Goal: Find contact information: Find contact information

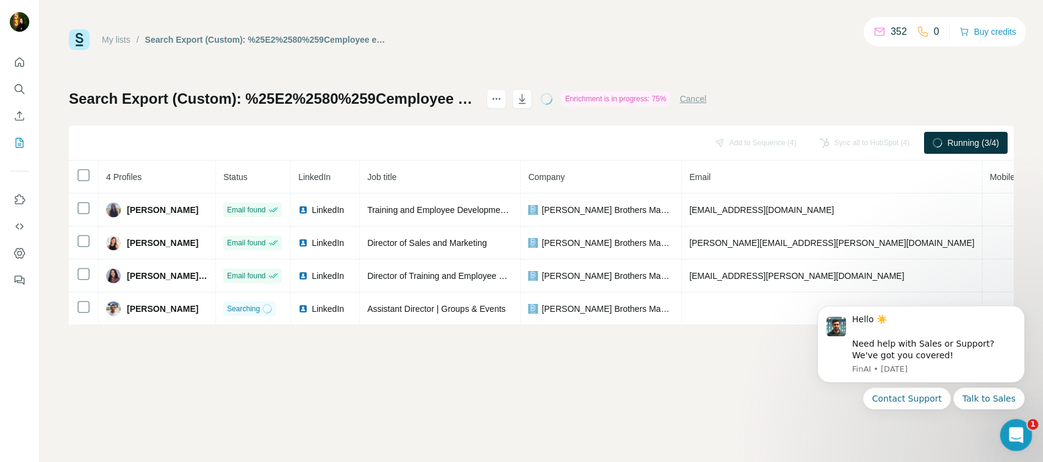
click at [1004, 429] on div "Open Intercom Messenger" at bounding box center [1014, 433] width 40 height 40
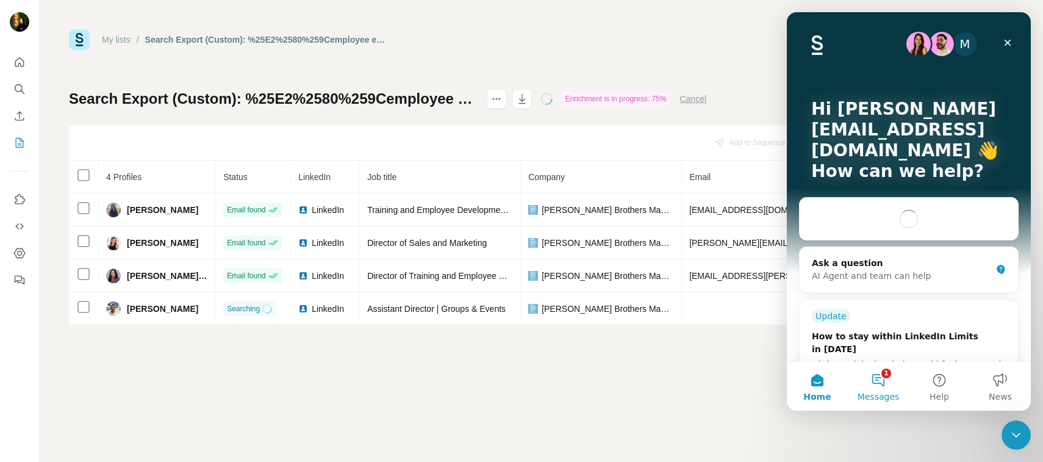
click at [877, 370] on button "1 Messages" at bounding box center [878, 386] width 61 height 49
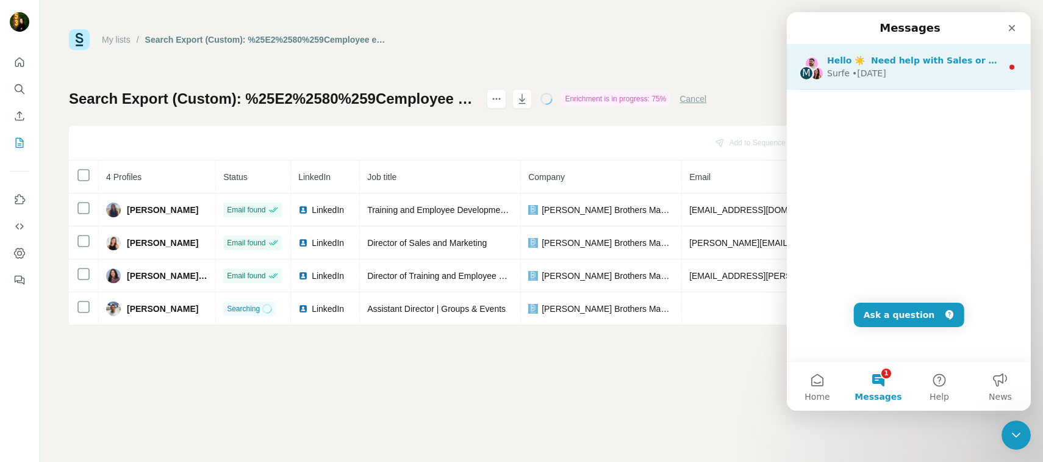
click at [985, 62] on span "Hello ☀️ ​ Need help with Sales or Support? We've got you covered!" at bounding box center [987, 61] width 321 height 10
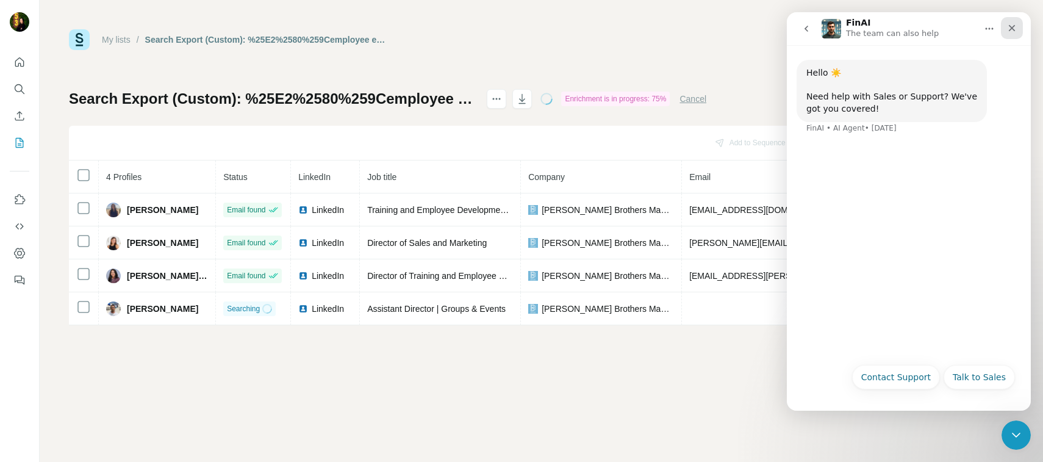
click at [1014, 28] on icon "Close" at bounding box center [1012, 28] width 10 height 10
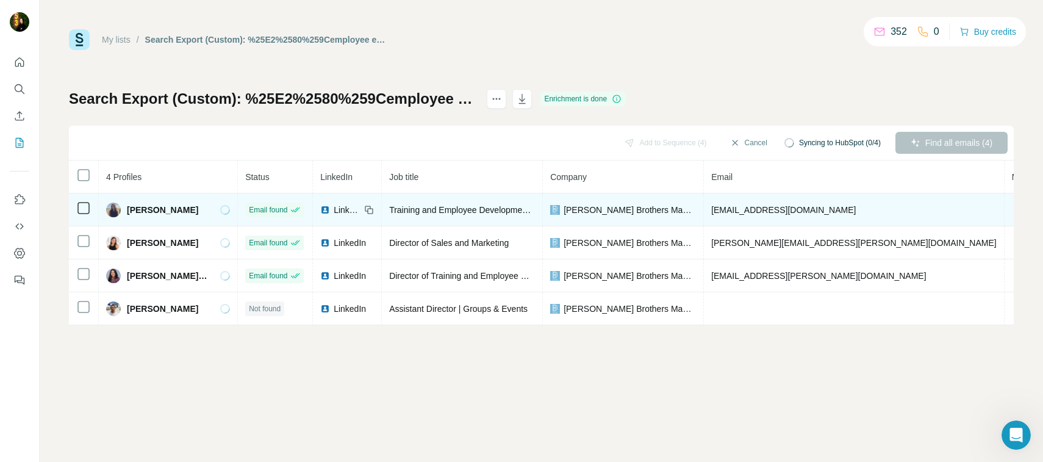
drag, startPoint x: 702, startPoint y: 206, endPoint x: 857, endPoint y: 207, distance: 155.6
click at [857, 208] on td "[EMAIL_ADDRESS][DOMAIN_NAME]" at bounding box center [854, 209] width 301 height 33
click at [829, 209] on span "[EMAIL_ADDRESS][DOMAIN_NAME]" at bounding box center [783, 210] width 145 height 10
drag, startPoint x: 857, startPoint y: 210, endPoint x: 700, endPoint y: 210, distance: 156.8
click at [704, 210] on td "[EMAIL_ADDRESS][DOMAIN_NAME]" at bounding box center [854, 209] width 301 height 33
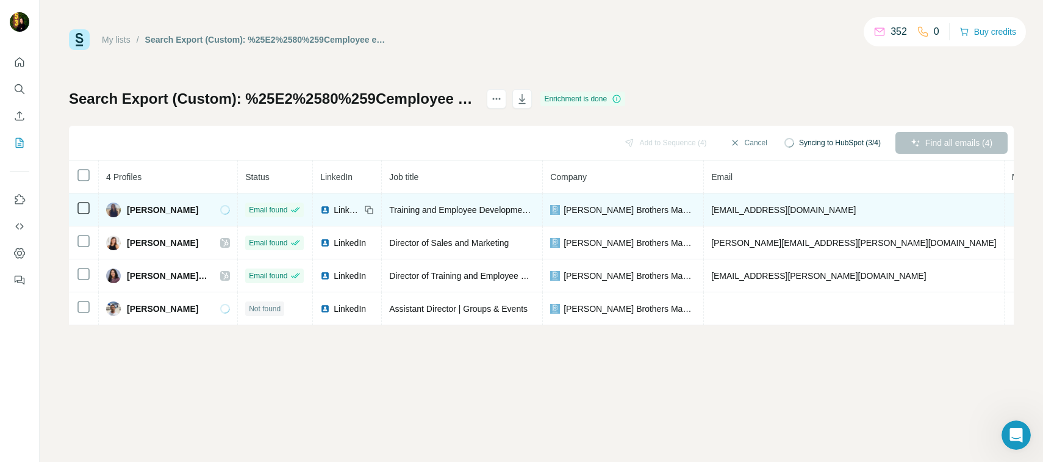
copy span "[EMAIL_ADDRESS][DOMAIN_NAME]"
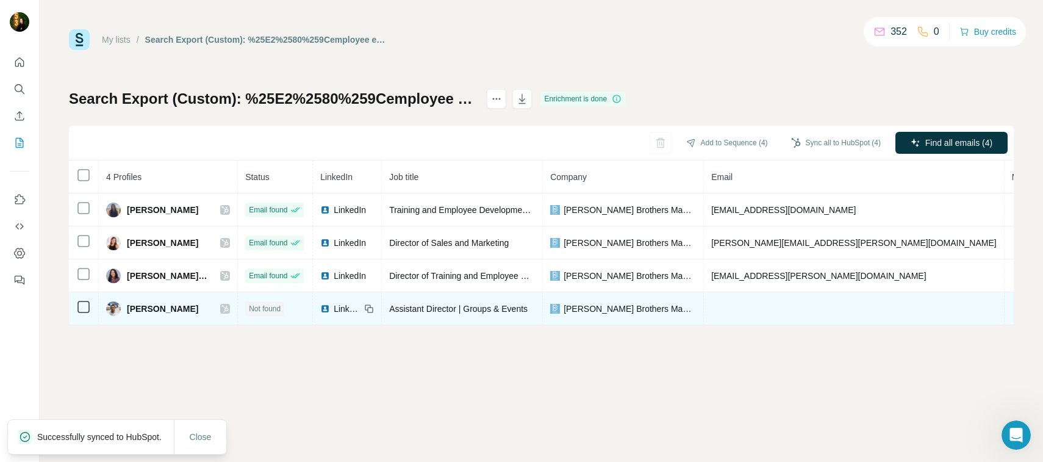
click at [221, 306] on icon at bounding box center [224, 309] width 7 height 10
